Goal: Register for event/course

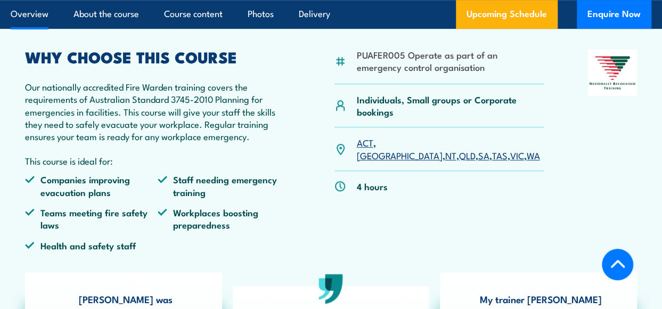
click at [510, 149] on link "VIC" at bounding box center [517, 155] width 14 height 13
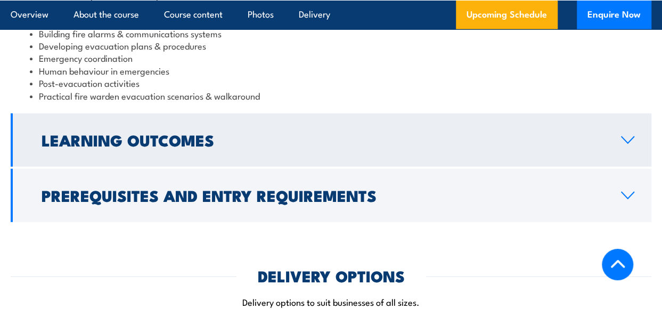
scroll to position [1491, 0]
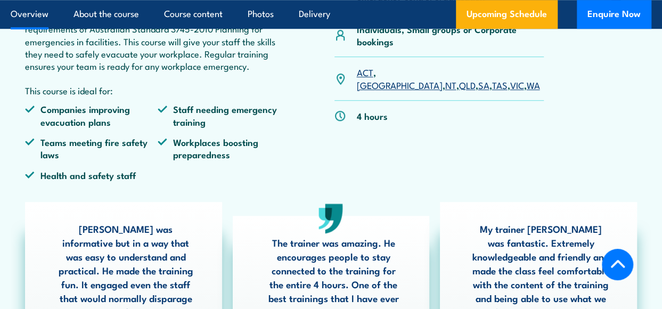
scroll to position [266, 0]
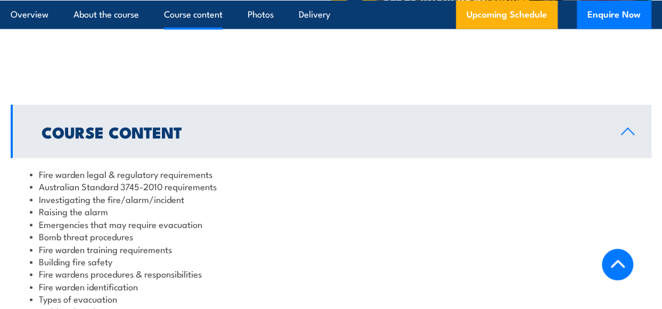
scroll to position [1118, 0]
